Goal: Check status

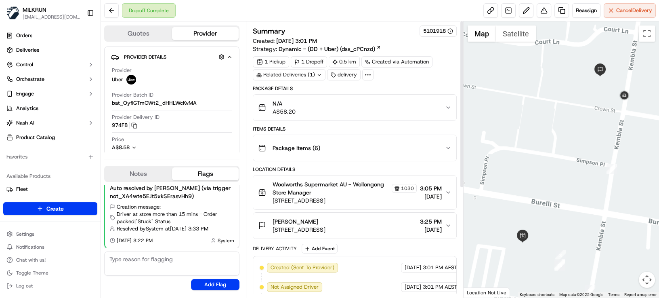
click at [348, 106] on div "N/A A$58.20" at bounding box center [351, 107] width 187 height 16
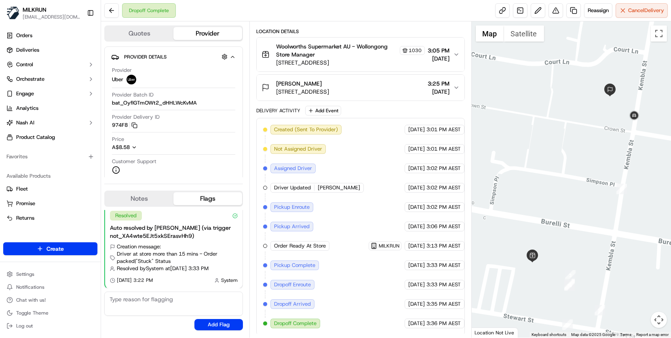
scroll to position [255, 0]
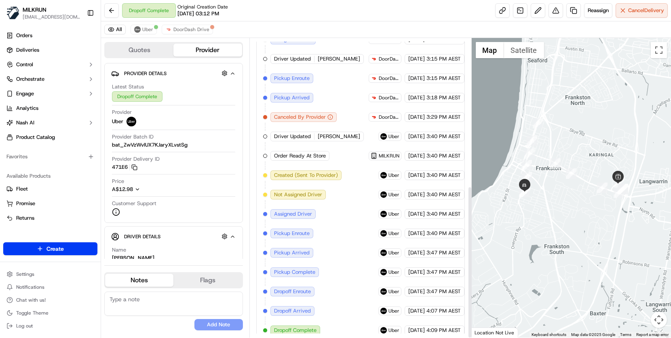
scroll to position [290, 0]
